Goal: Transaction & Acquisition: Purchase product/service

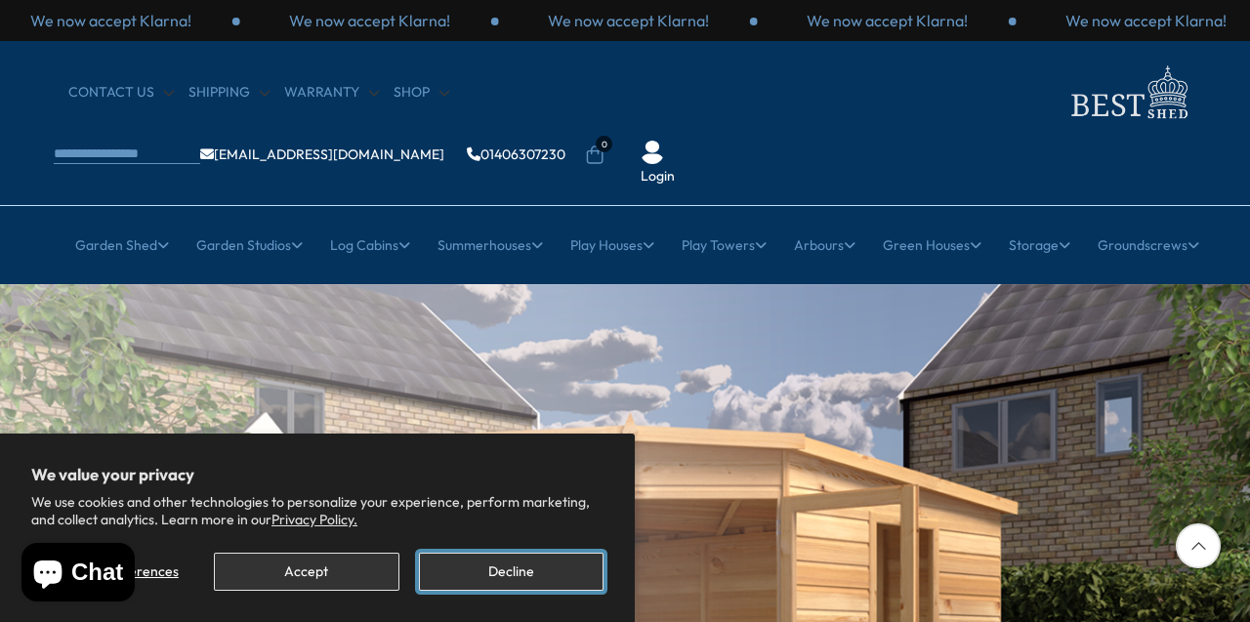
click at [527, 574] on button "Decline" at bounding box center [511, 572] width 185 height 38
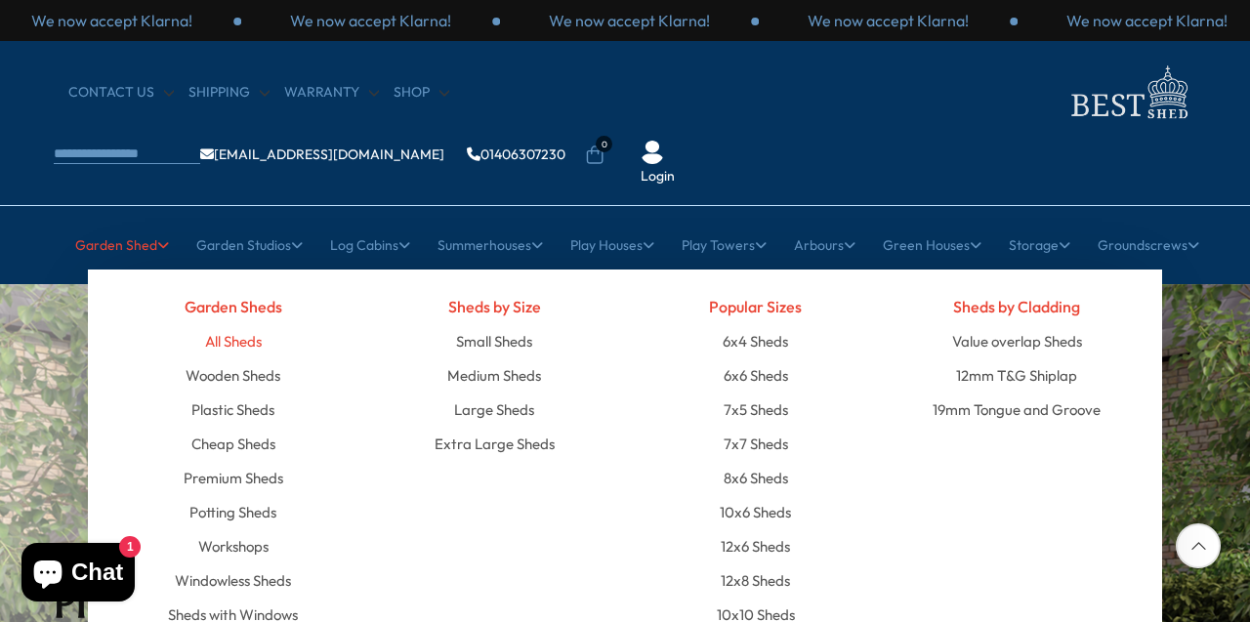
click at [237, 324] on link "All Sheds" at bounding box center [233, 341] width 57 height 34
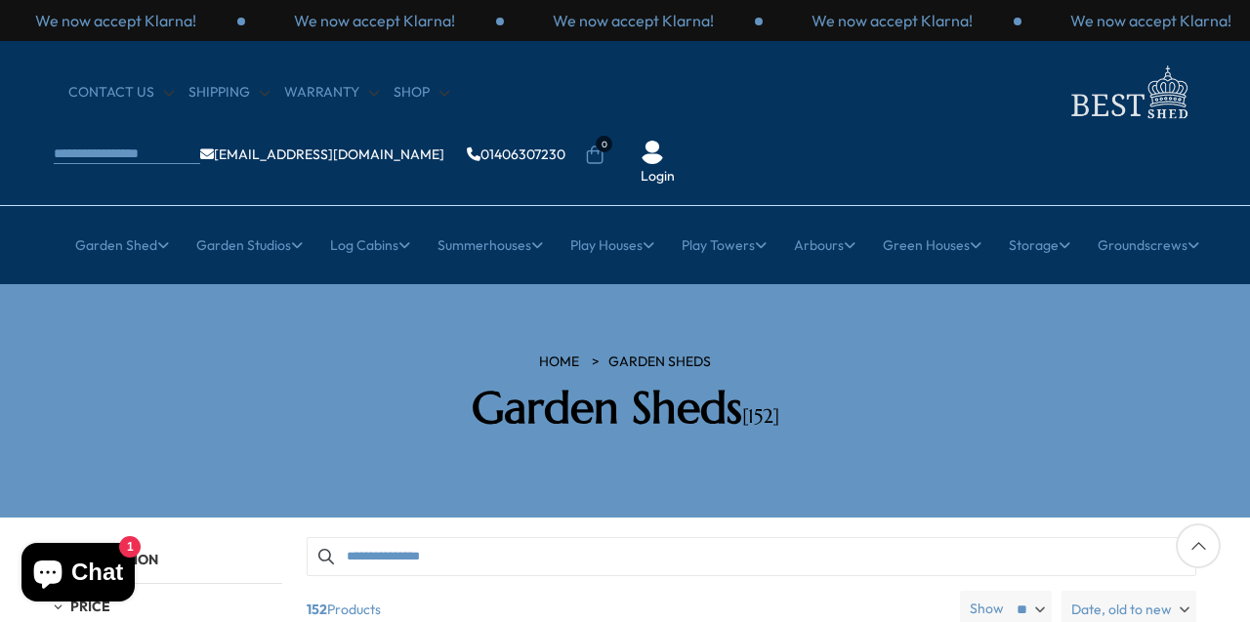
click at [1197, 545] on div at bounding box center [1198, 545] width 45 height 45
click at [1197, 542] on div at bounding box center [1198, 545] width 45 height 45
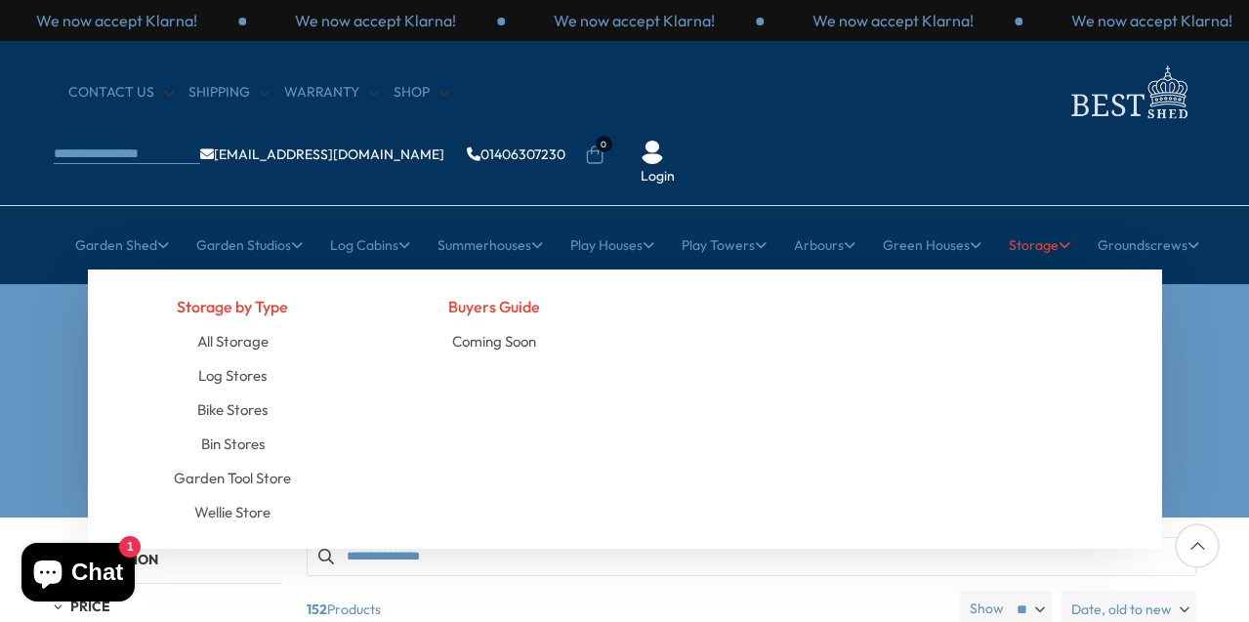
drag, startPoint x: 1046, startPoint y: 428, endPoint x: 1050, endPoint y: 186, distance: 242.2
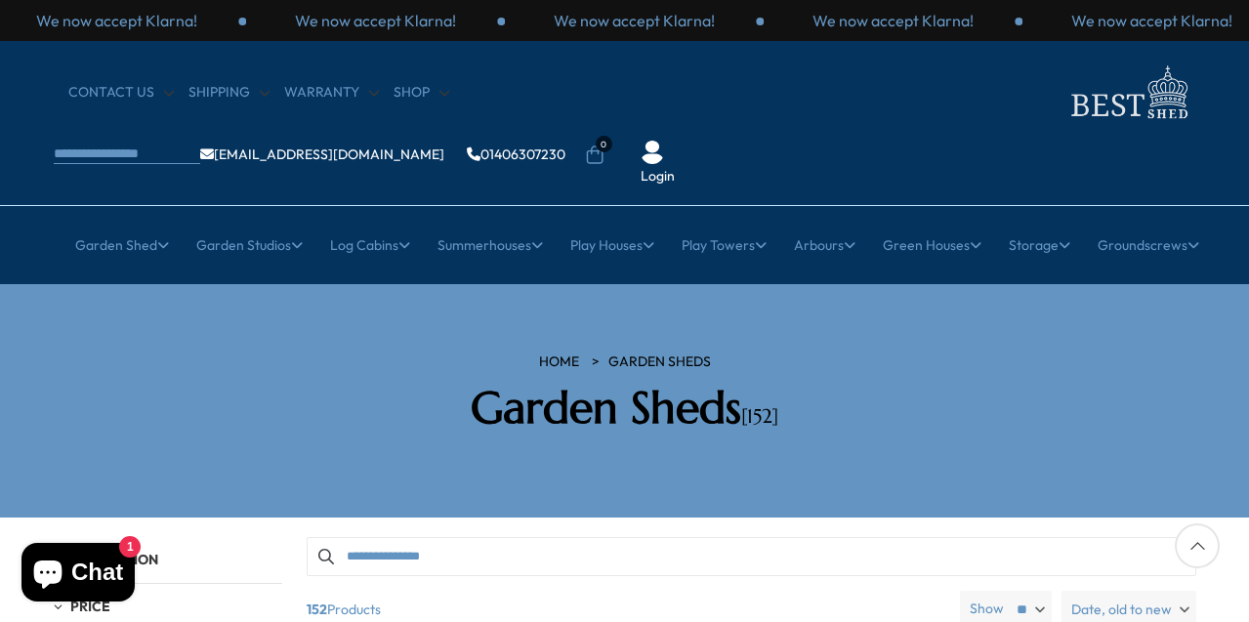
click at [1186, 352] on div "HOME Garden Sheds Garden Sheds [152]" at bounding box center [625, 400] width 1172 height 97
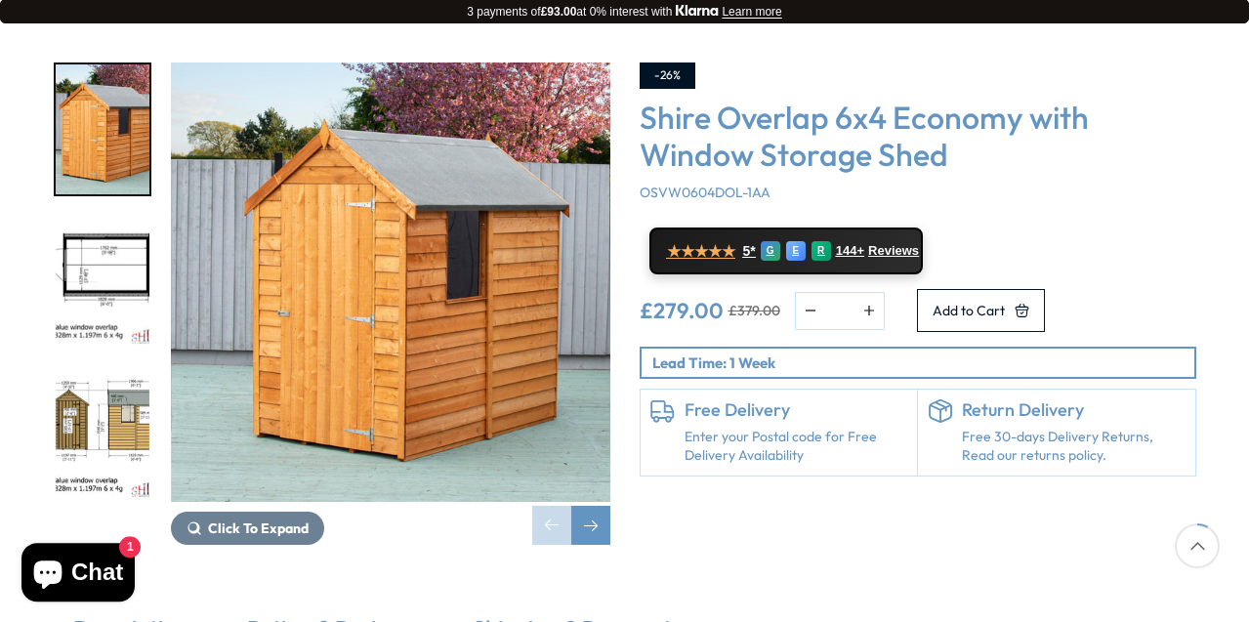
scroll to position [328, 0]
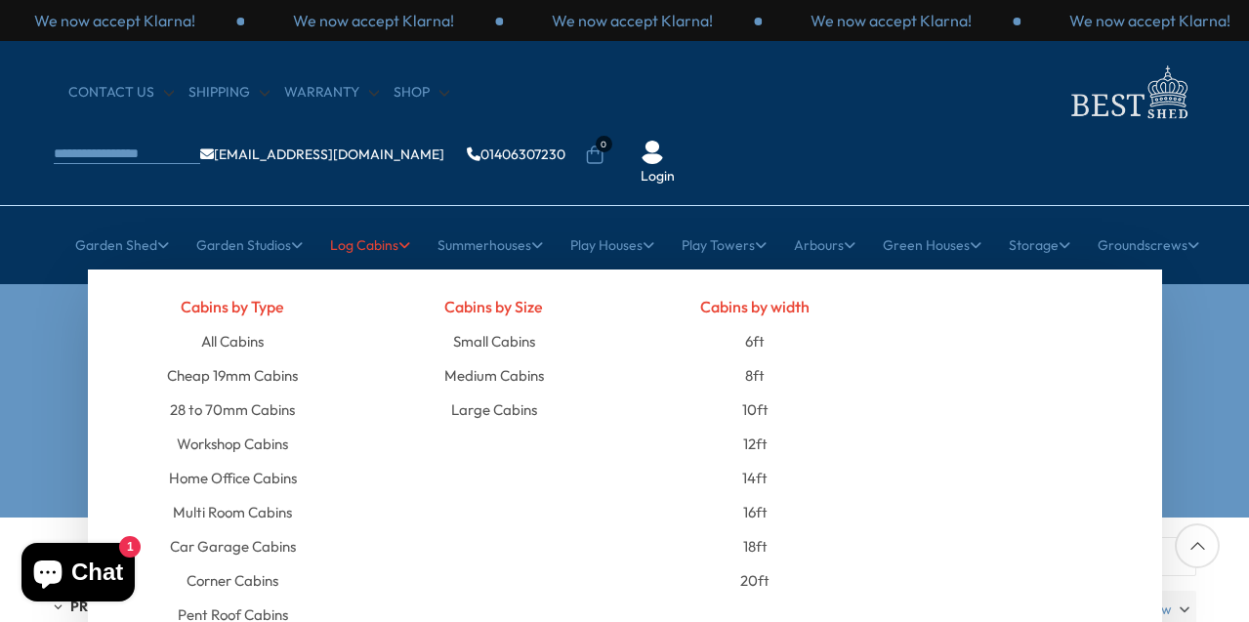
click at [355, 221] on link "Log Cabins" at bounding box center [370, 245] width 80 height 49
click at [757, 358] on link "8ft" at bounding box center [755, 375] width 20 height 34
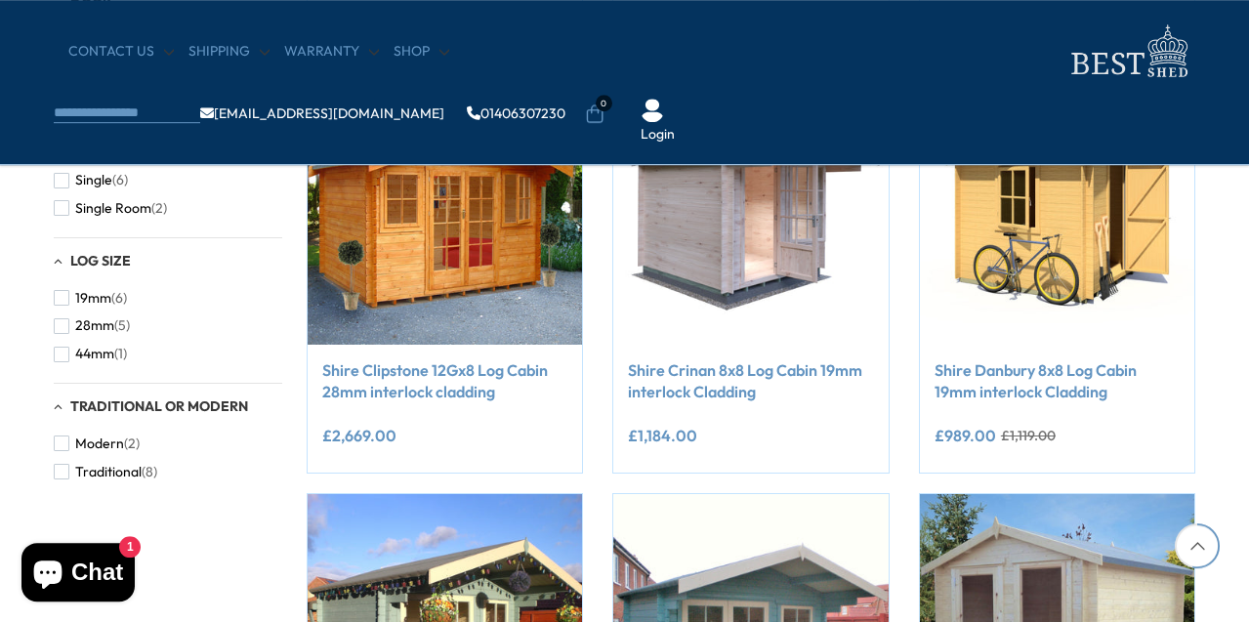
scroll to position [1264, 0]
